Goal: Information Seeking & Learning: Learn about a topic

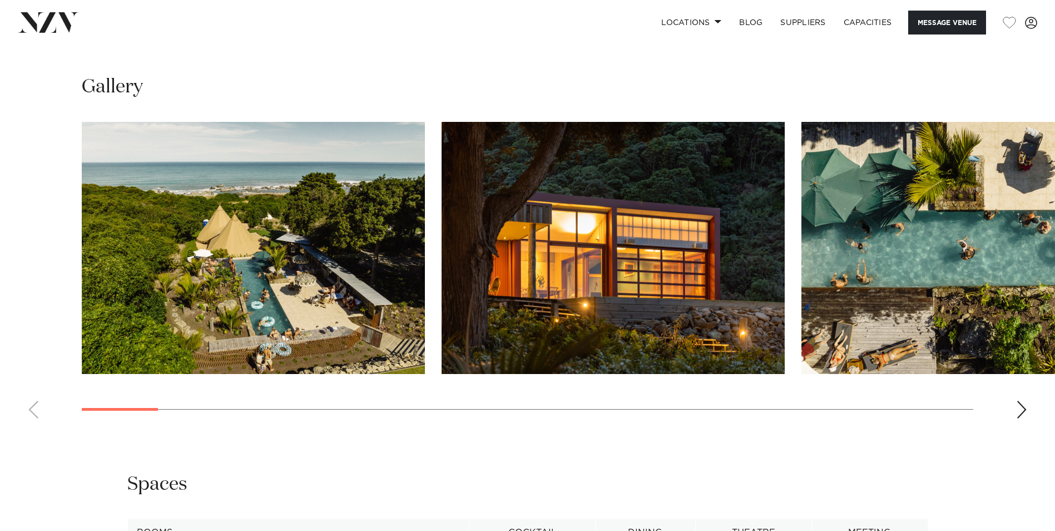
scroll to position [1025, 0]
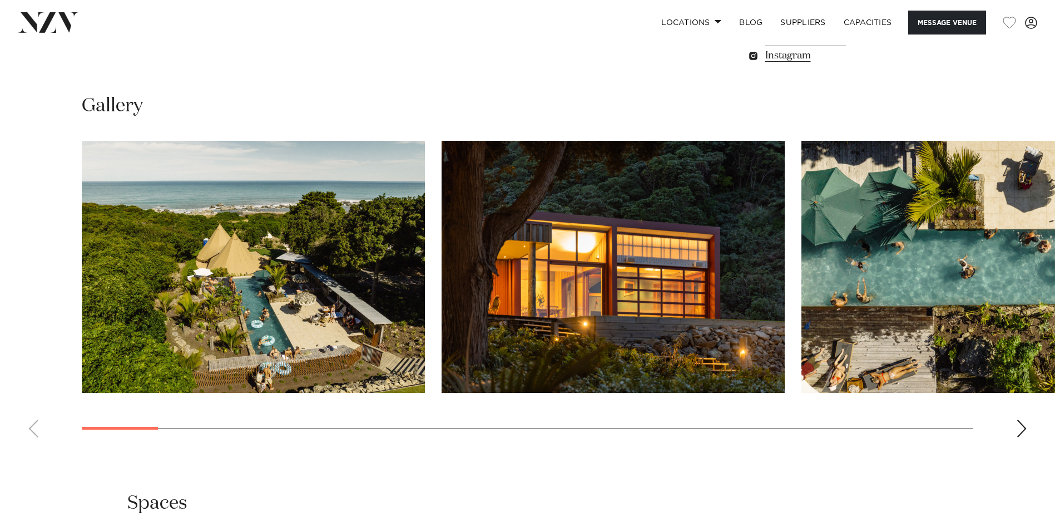
click at [1020, 436] on div "Next slide" at bounding box center [1021, 428] width 11 height 18
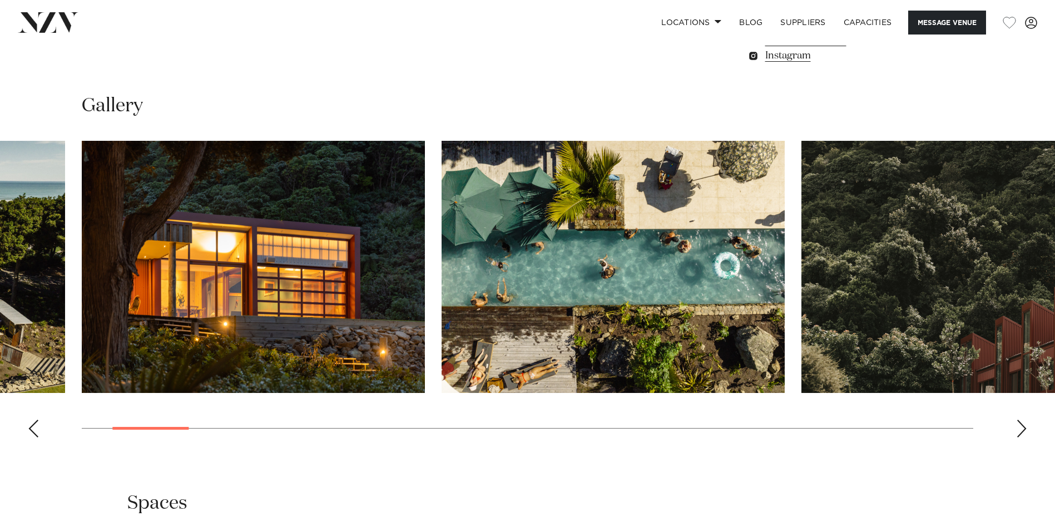
click at [1020, 436] on div "Next slide" at bounding box center [1021, 428] width 11 height 18
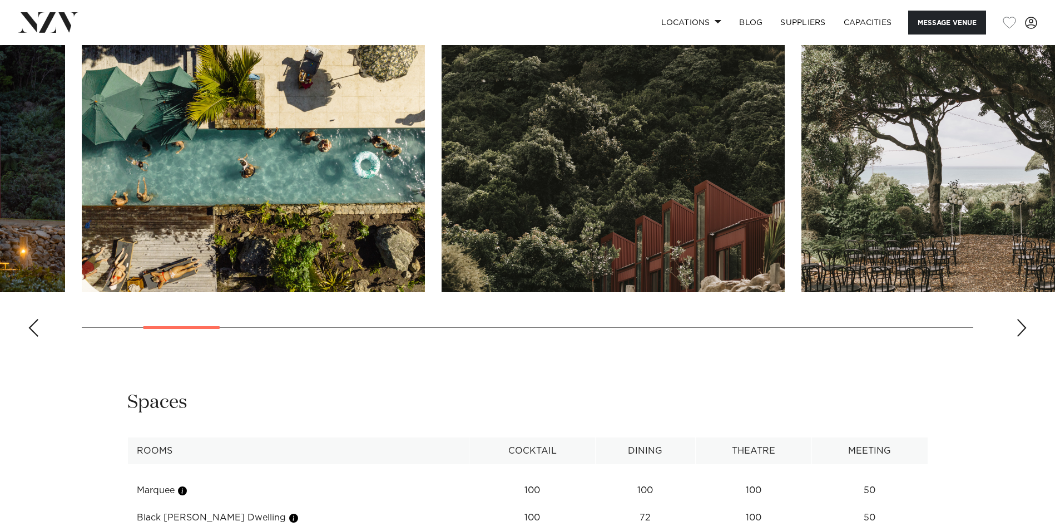
scroll to position [1129, 0]
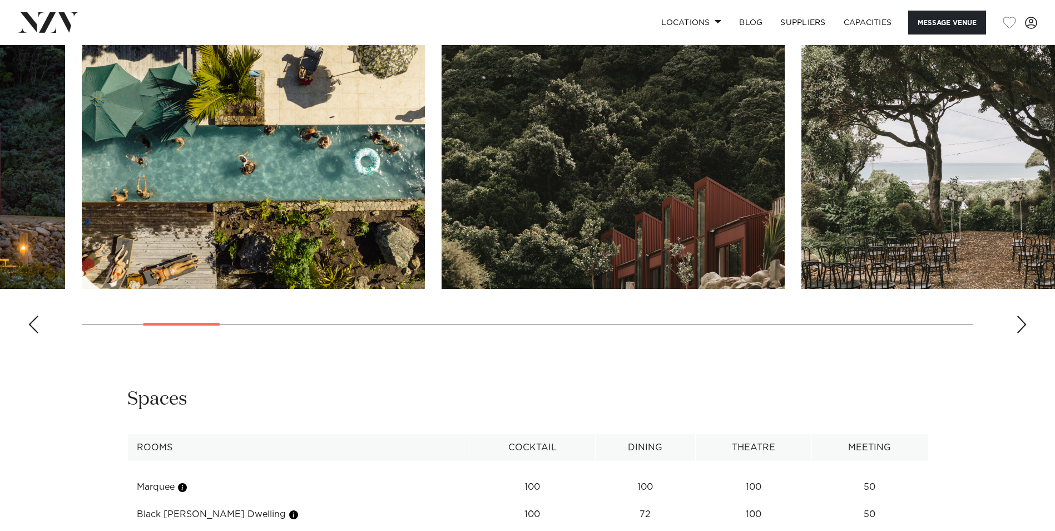
click at [1022, 325] on div "Next slide" at bounding box center [1021, 324] width 11 height 18
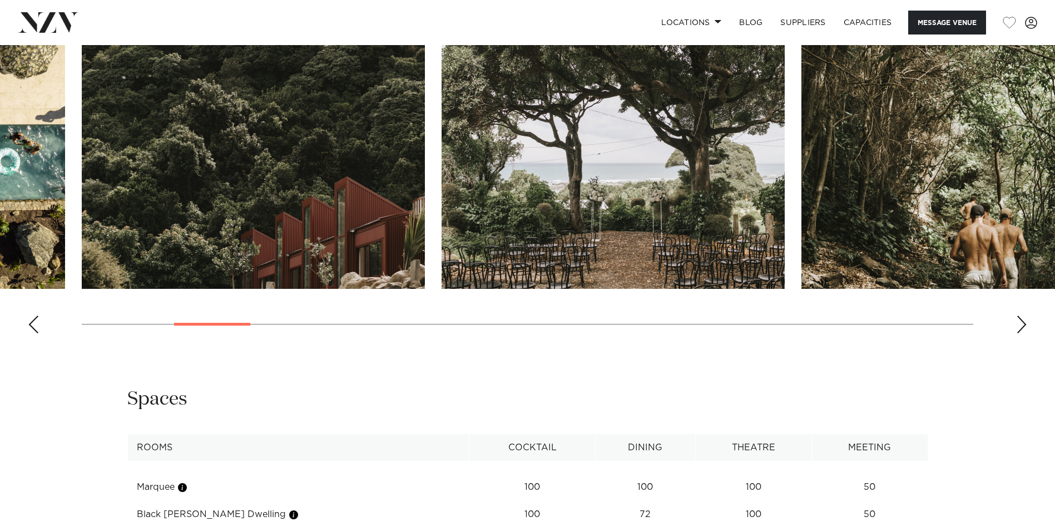
click at [1021, 326] on div "Next slide" at bounding box center [1021, 324] width 11 height 18
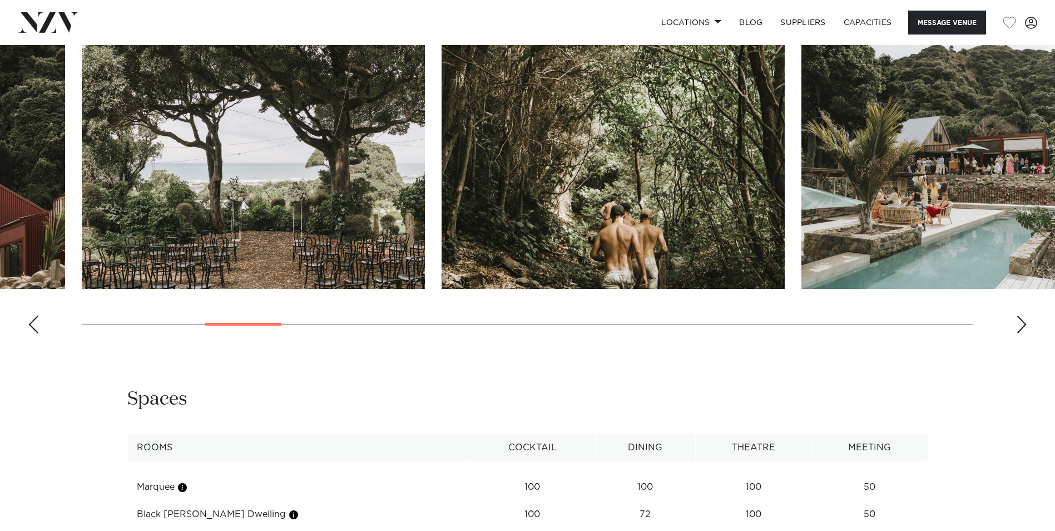
click at [1021, 326] on div "Next slide" at bounding box center [1021, 324] width 11 height 18
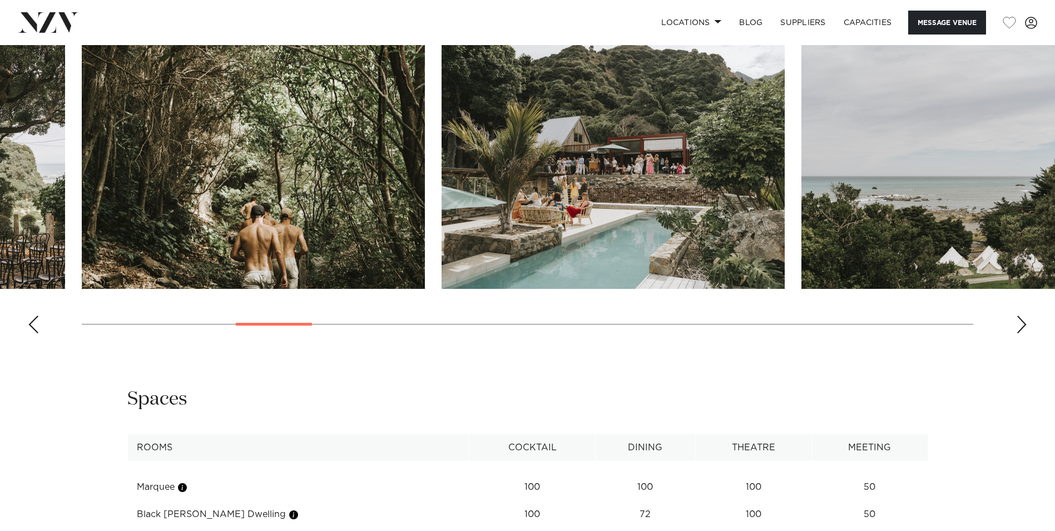
click at [1021, 326] on div "Next slide" at bounding box center [1021, 324] width 11 height 18
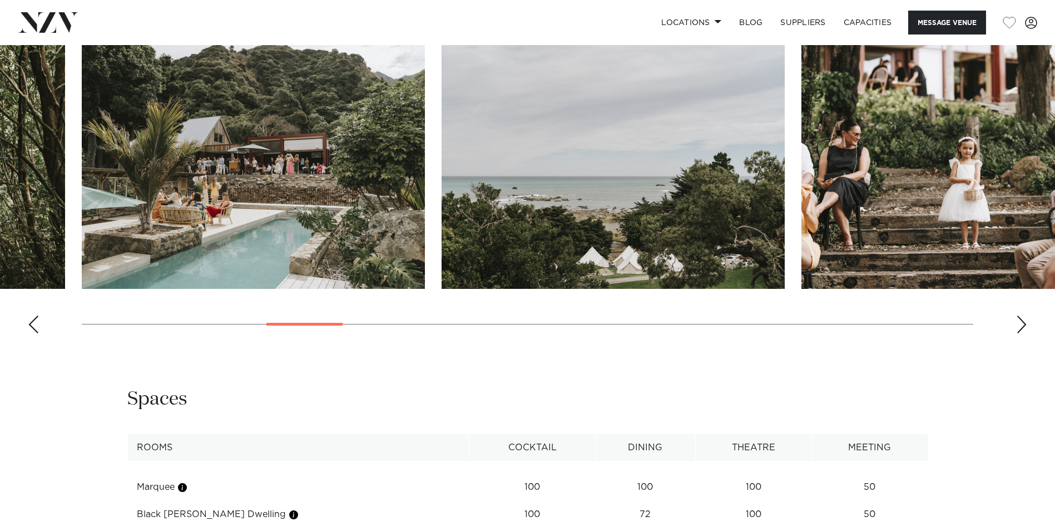
click at [1021, 327] on div "Next slide" at bounding box center [1021, 324] width 11 height 18
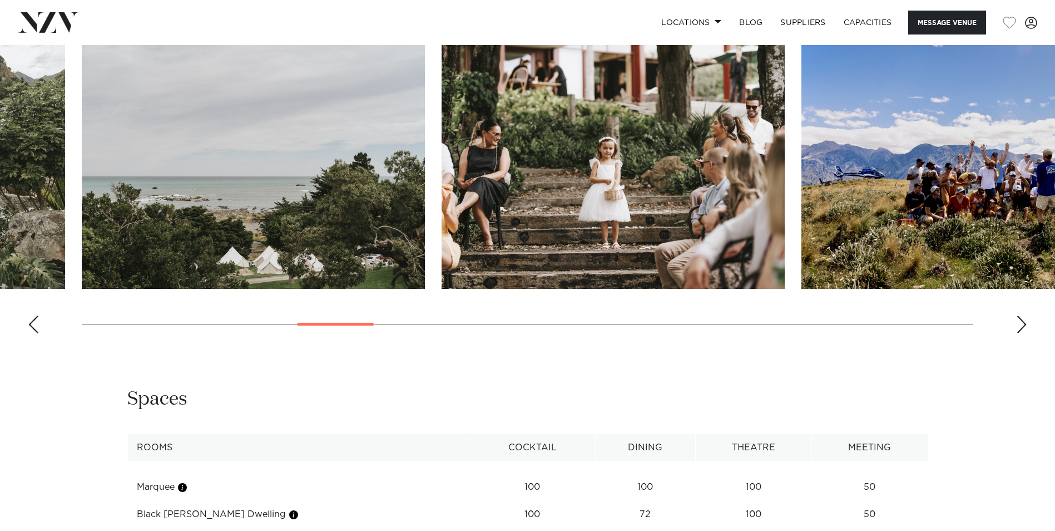
click at [1021, 327] on div "Next slide" at bounding box center [1021, 324] width 11 height 18
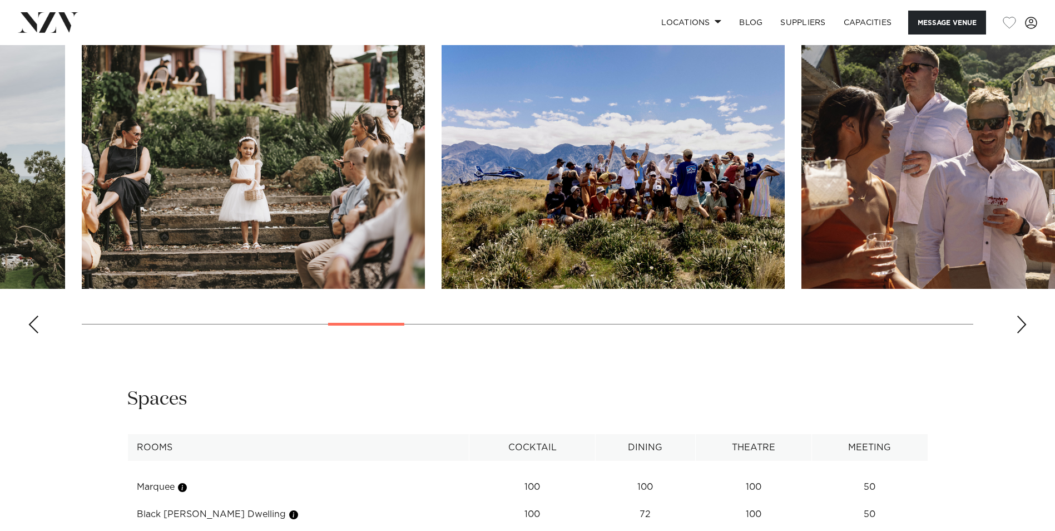
click at [1021, 327] on div "Next slide" at bounding box center [1021, 324] width 11 height 18
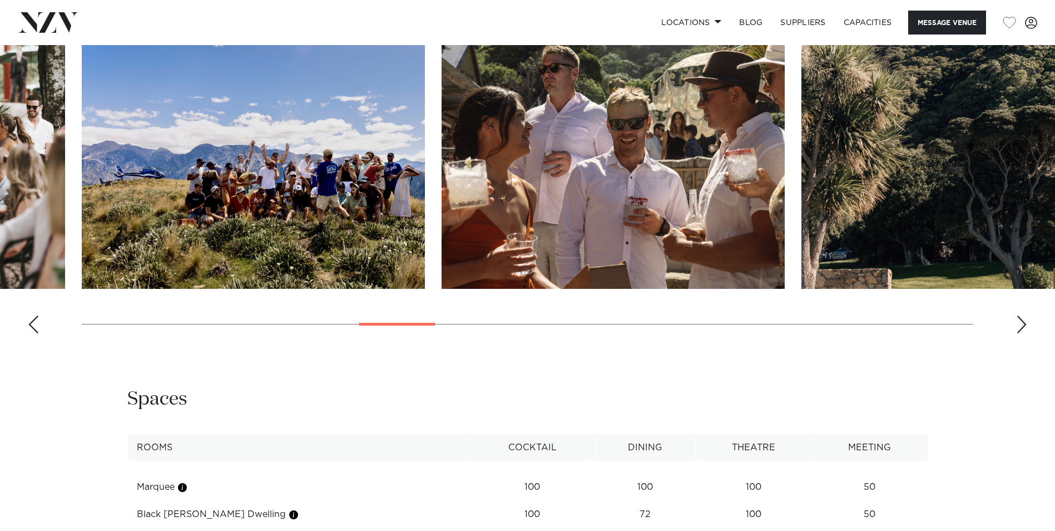
click at [1021, 327] on div "Next slide" at bounding box center [1021, 324] width 11 height 18
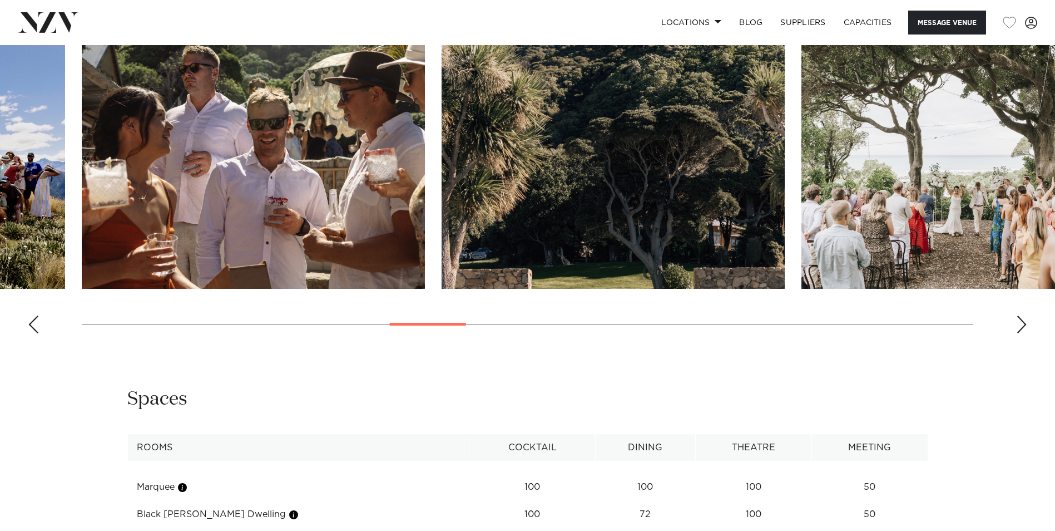
click at [1021, 327] on div "Next slide" at bounding box center [1021, 324] width 11 height 18
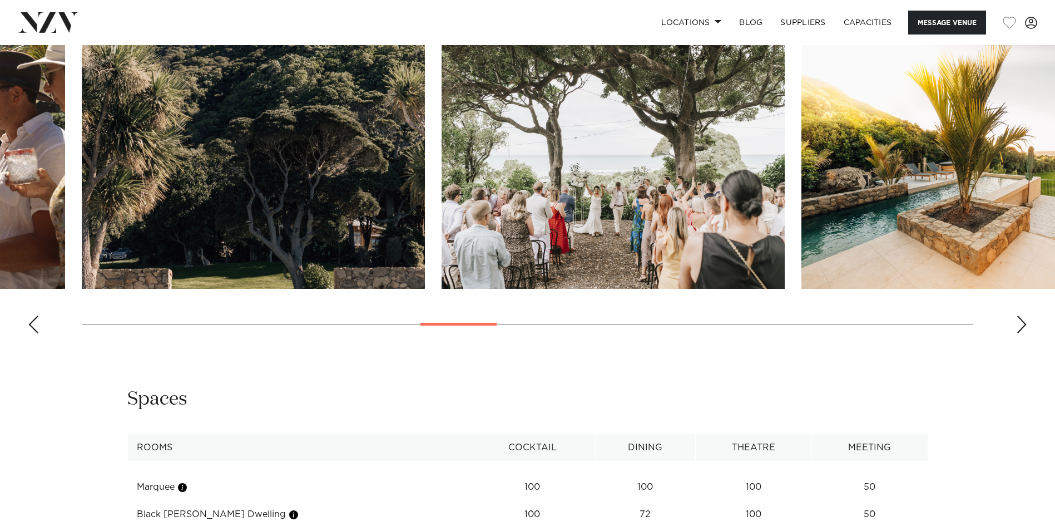
click at [1021, 327] on div "Next slide" at bounding box center [1021, 324] width 11 height 18
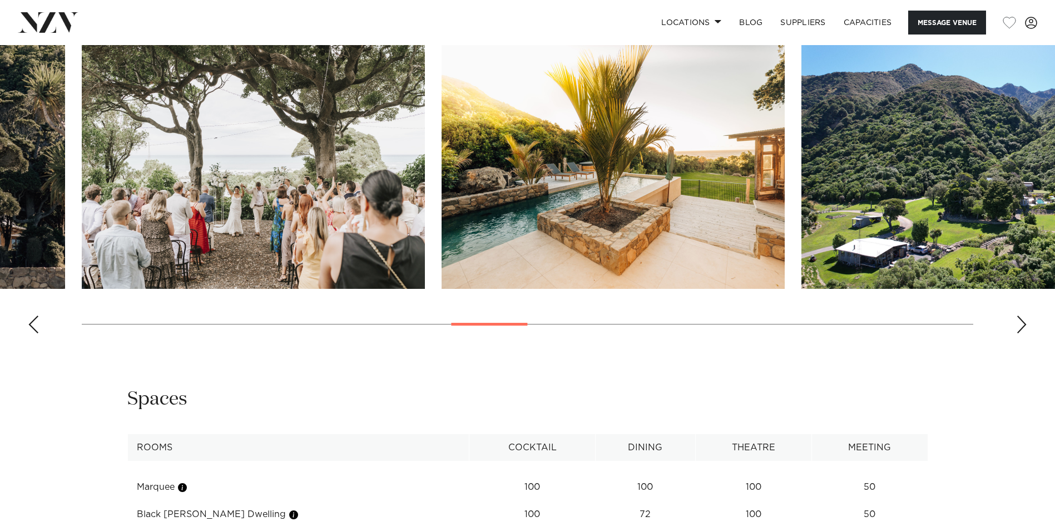
click at [1021, 327] on div "Next slide" at bounding box center [1021, 324] width 11 height 18
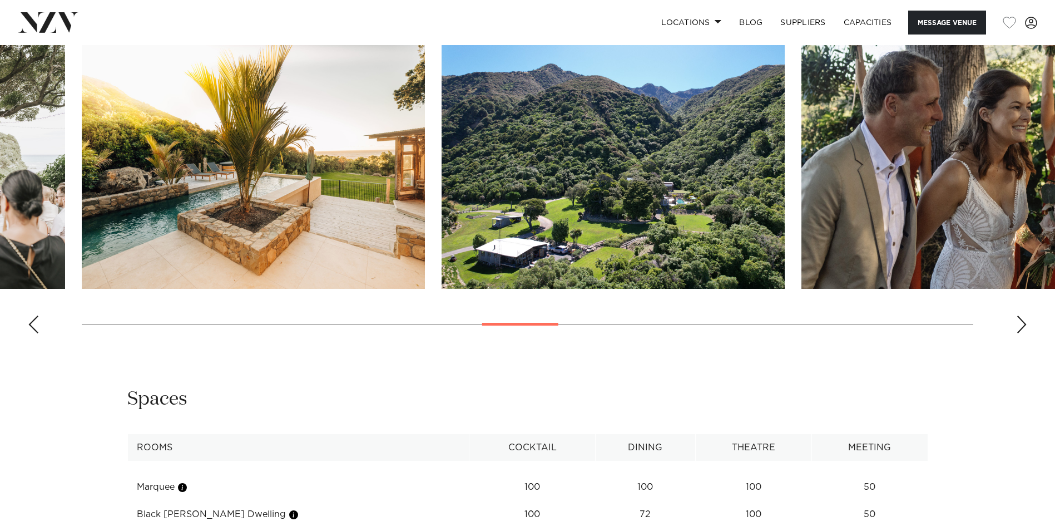
click at [1021, 327] on div "Next slide" at bounding box center [1021, 324] width 11 height 18
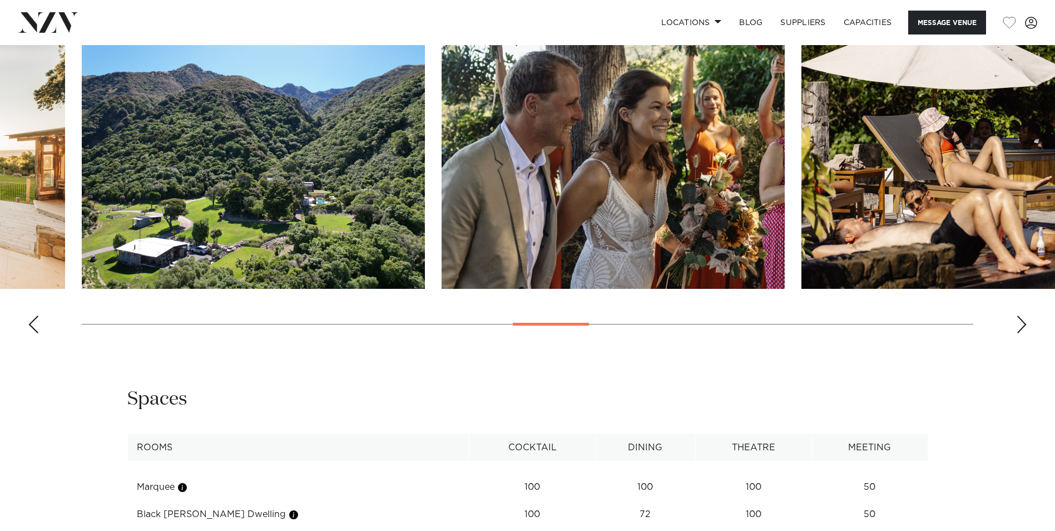
click at [1021, 327] on div "Next slide" at bounding box center [1021, 324] width 11 height 18
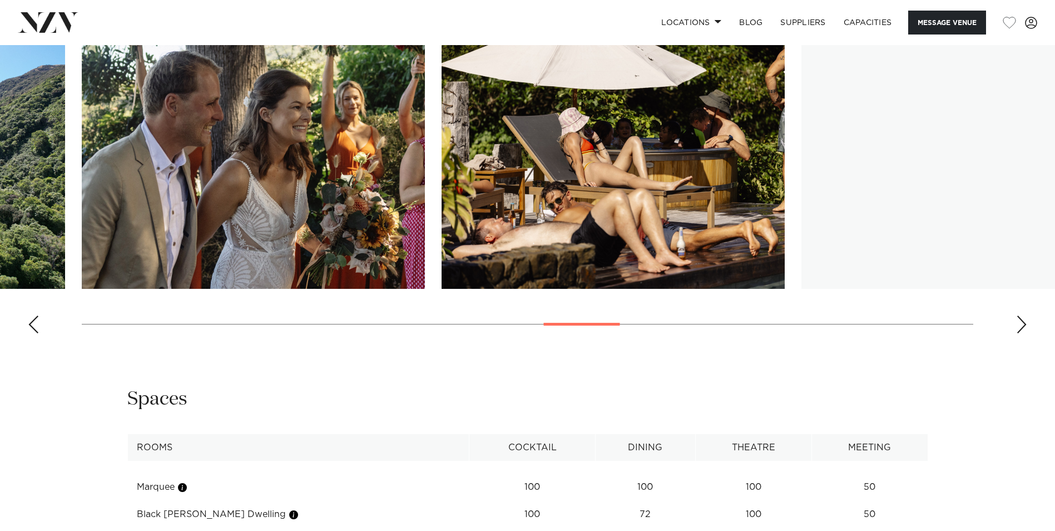
click at [1021, 327] on div "Next slide" at bounding box center [1021, 324] width 11 height 18
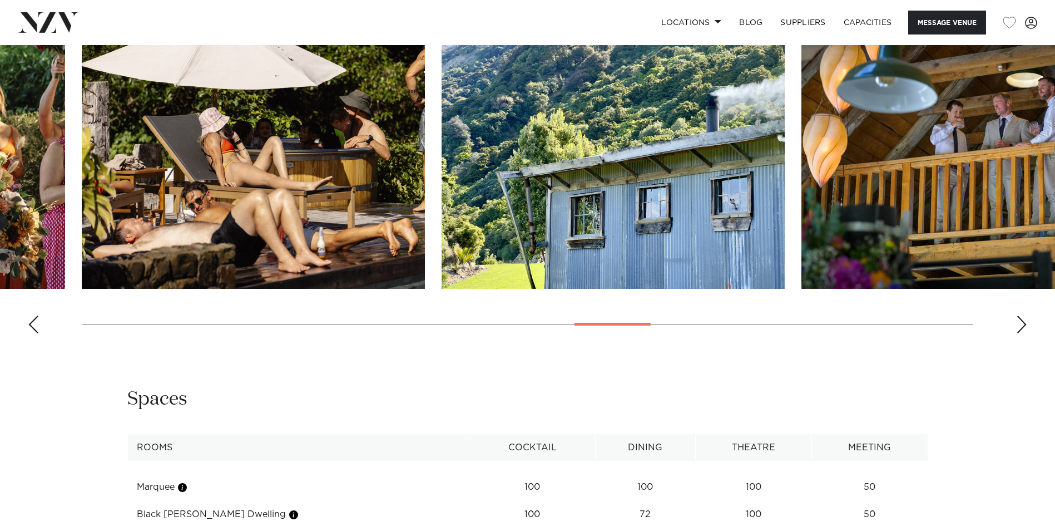
click at [1021, 327] on div "Next slide" at bounding box center [1021, 324] width 11 height 18
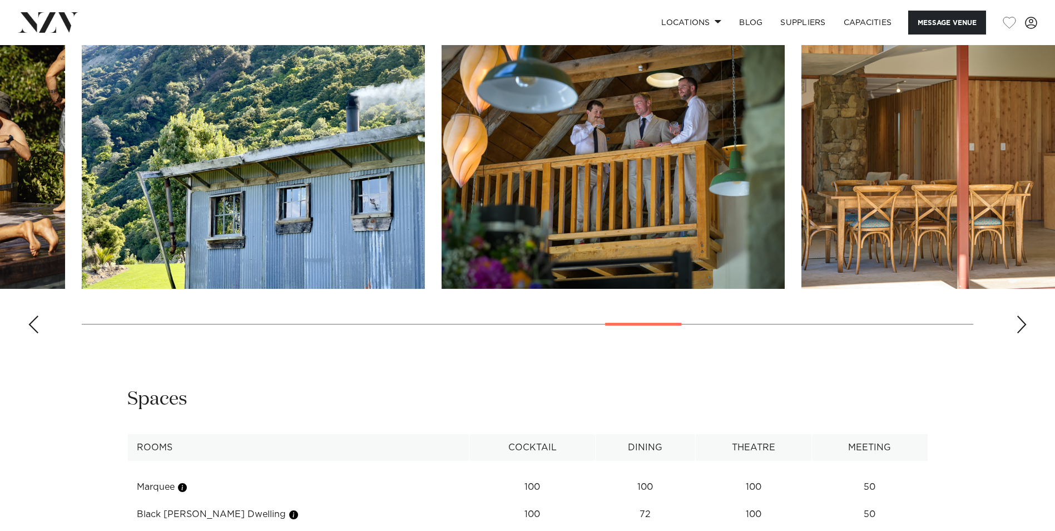
click at [1021, 327] on div "Next slide" at bounding box center [1021, 324] width 11 height 18
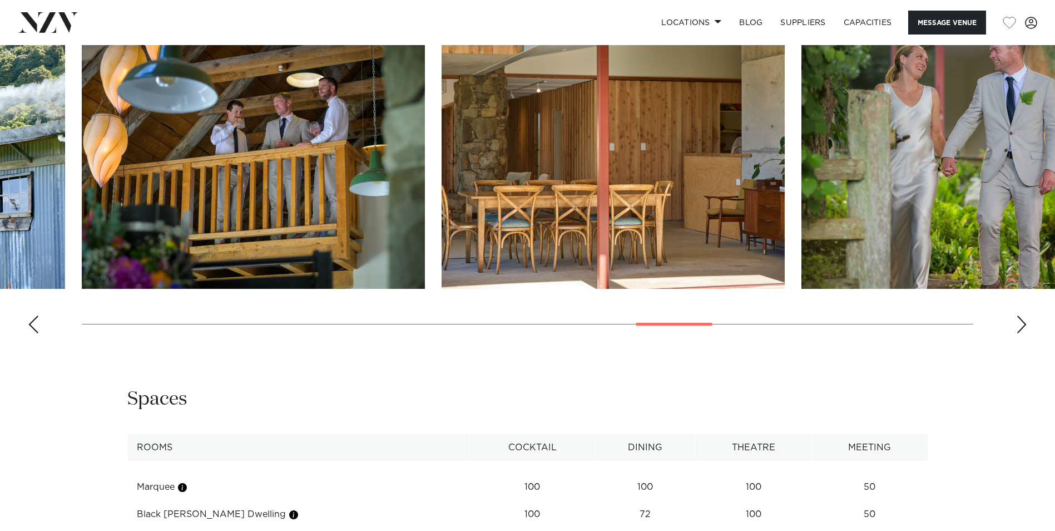
click at [1021, 327] on div "Next slide" at bounding box center [1021, 324] width 11 height 18
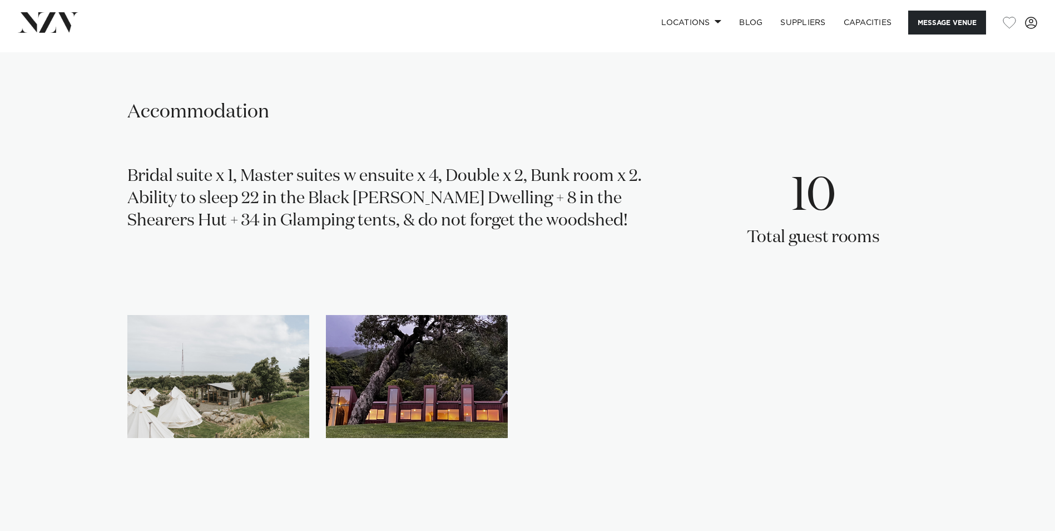
scroll to position [1674, 0]
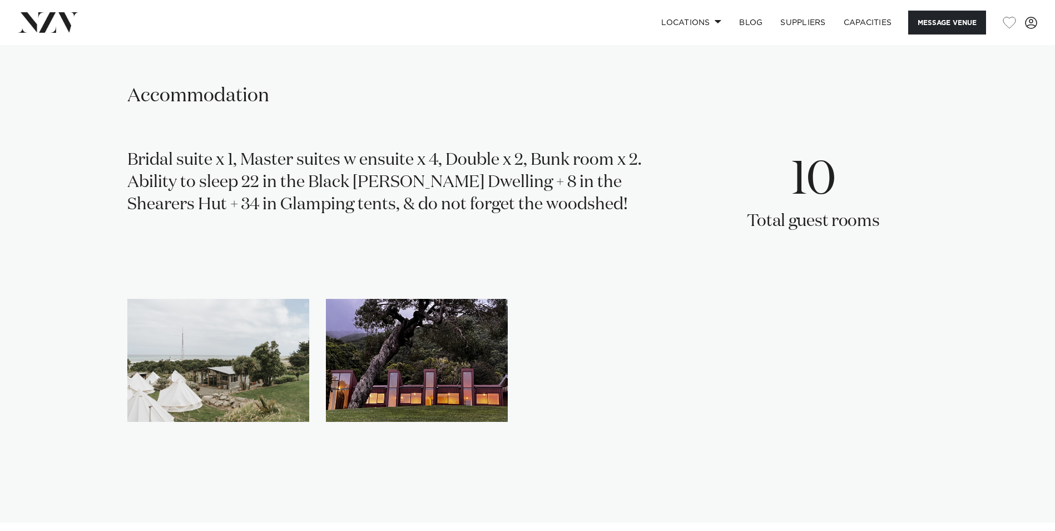
click at [480, 359] on img "2 / 2" at bounding box center [417, 360] width 182 height 123
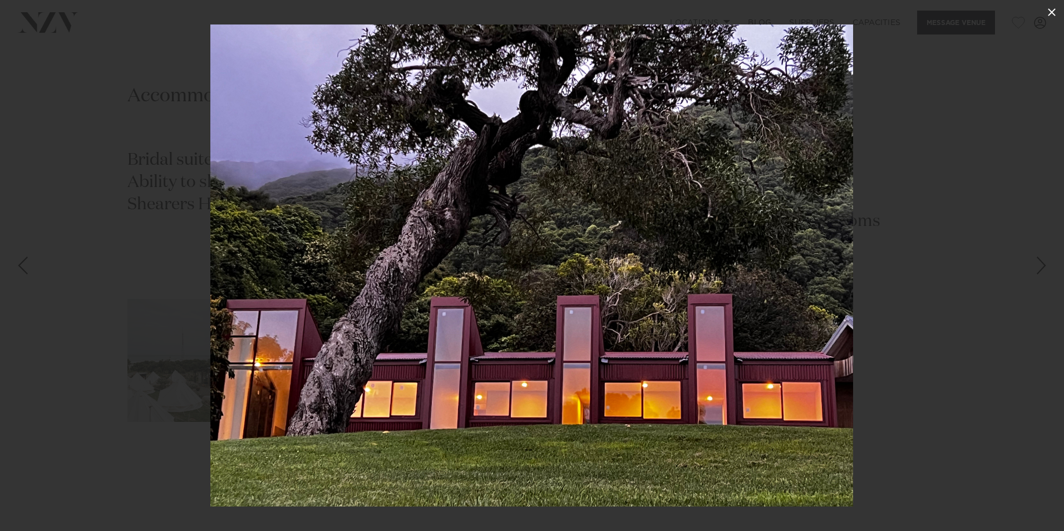
click at [1050, 14] on icon at bounding box center [1051, 12] width 13 height 13
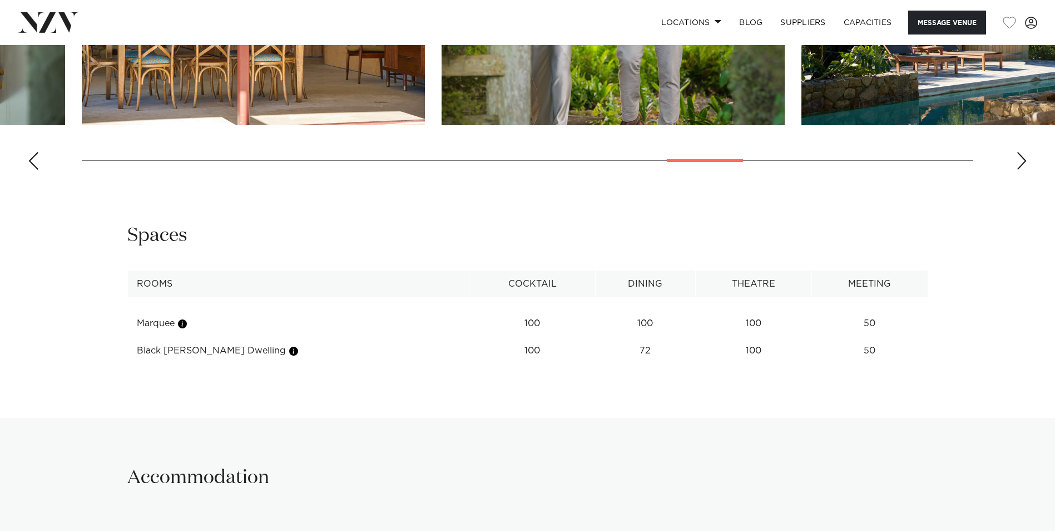
scroll to position [1674, 0]
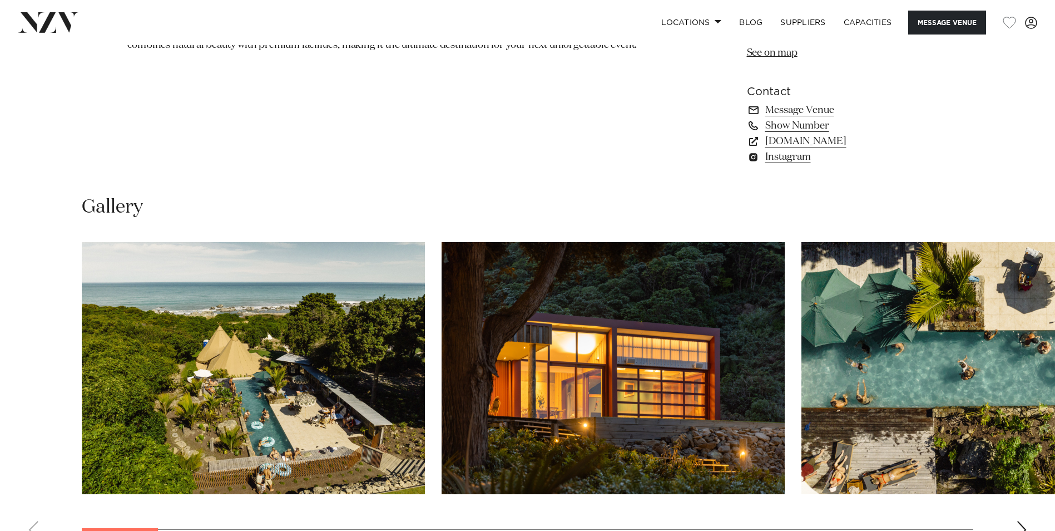
scroll to position [949, 0]
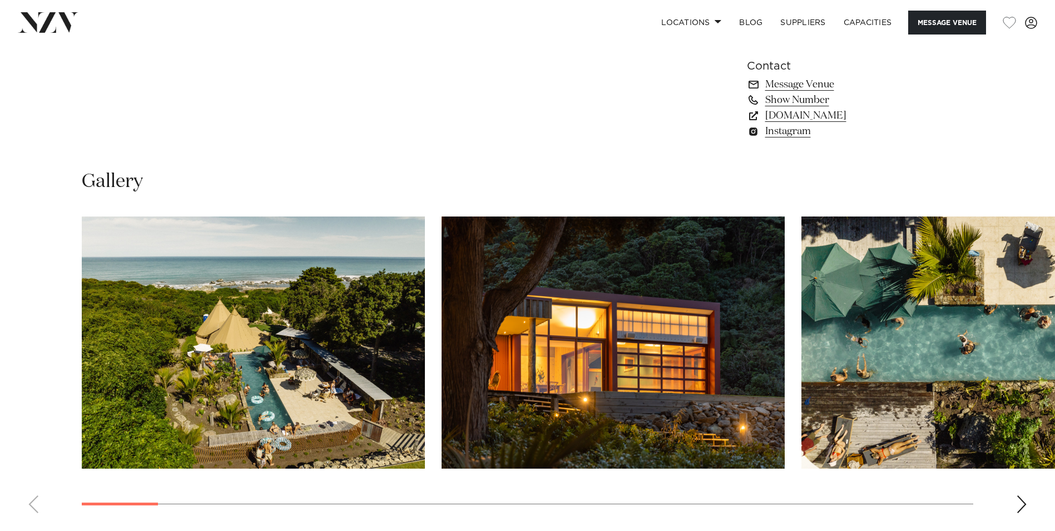
click at [246, 345] on img "1 / 29" at bounding box center [253, 342] width 343 height 252
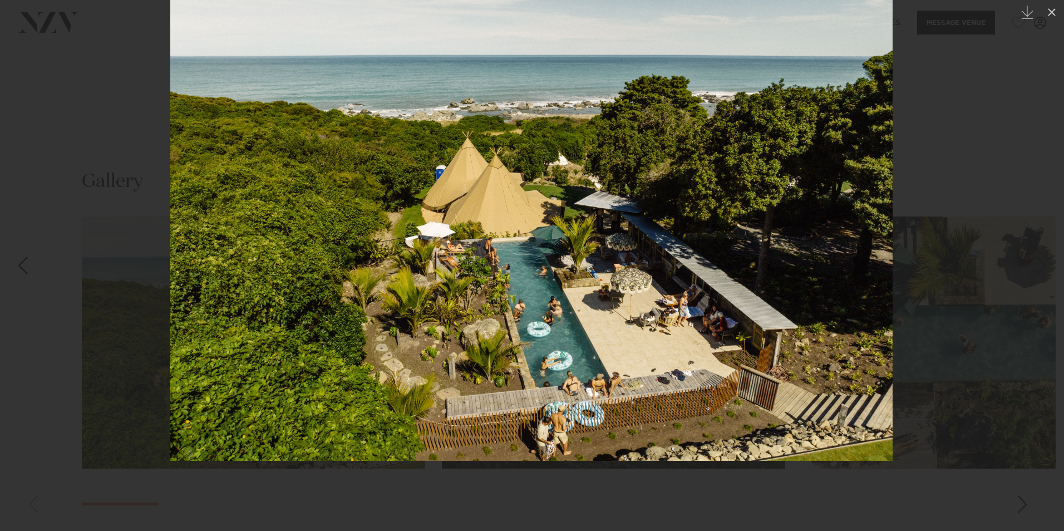
drag, startPoint x: 794, startPoint y: 364, endPoint x: 776, endPoint y: 298, distance: 68.0
click at [776, 298] on img at bounding box center [531, 220] width 722 height 482
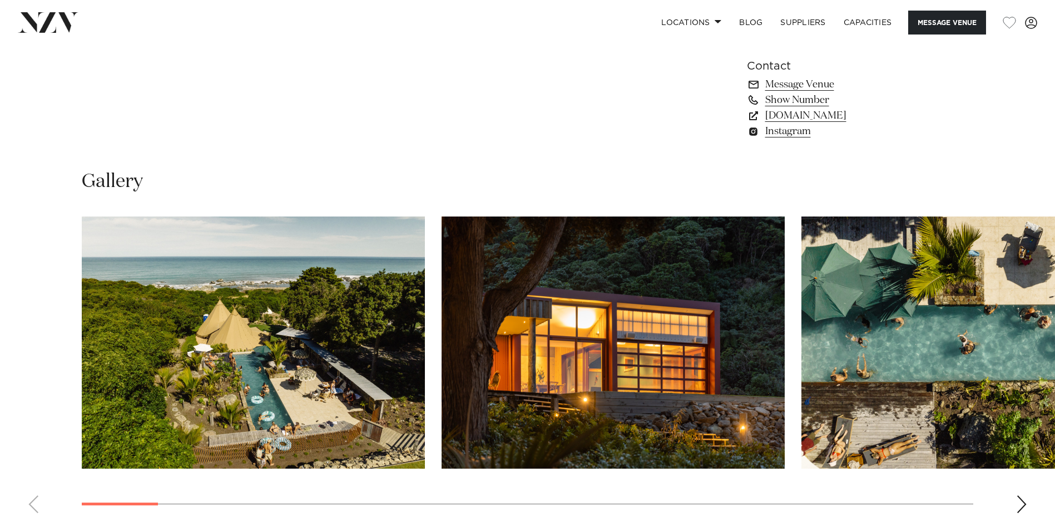
click at [670, 377] on img "2 / 29" at bounding box center [613, 342] width 343 height 252
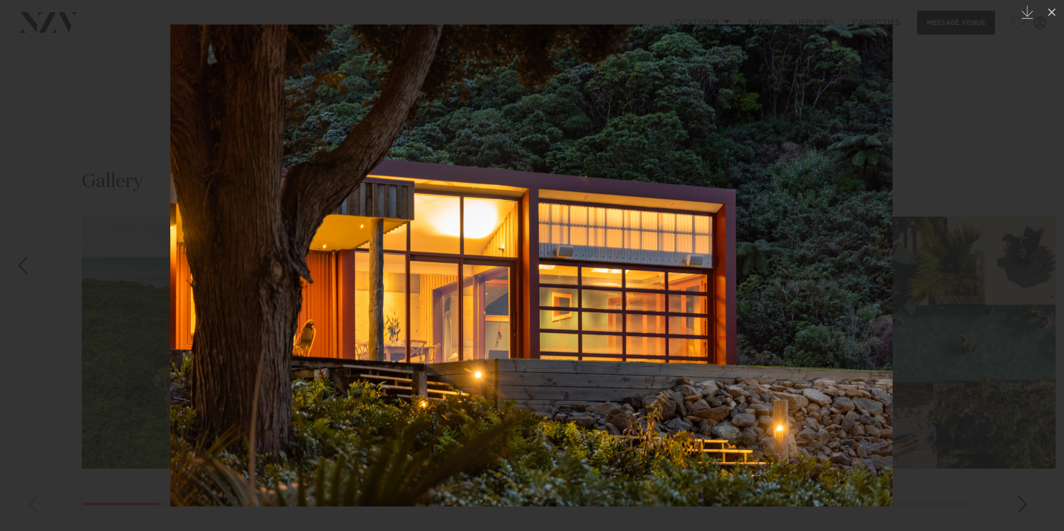
click at [994, 268] on div at bounding box center [532, 265] width 1064 height 531
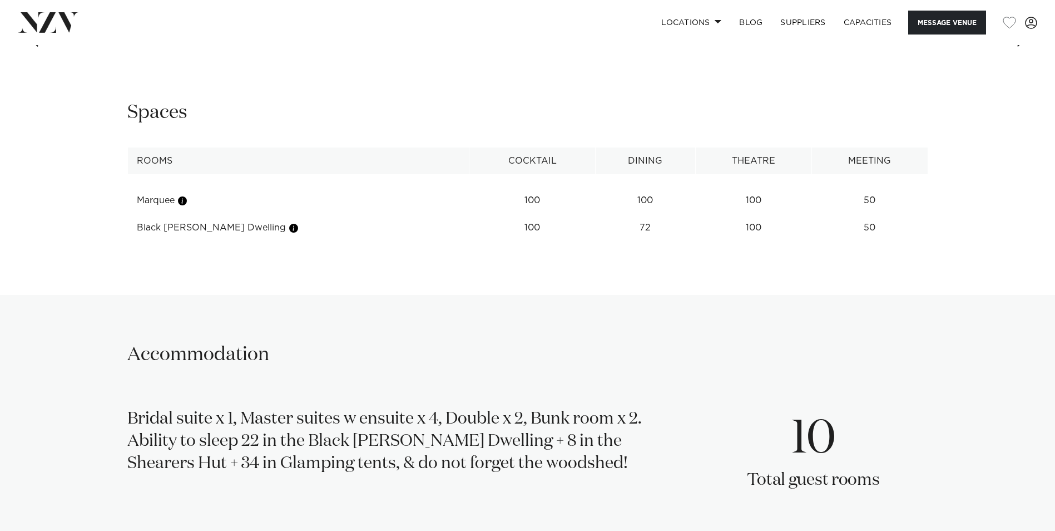
scroll to position [1277, 0]
